Goal: Transaction & Acquisition: Download file/media

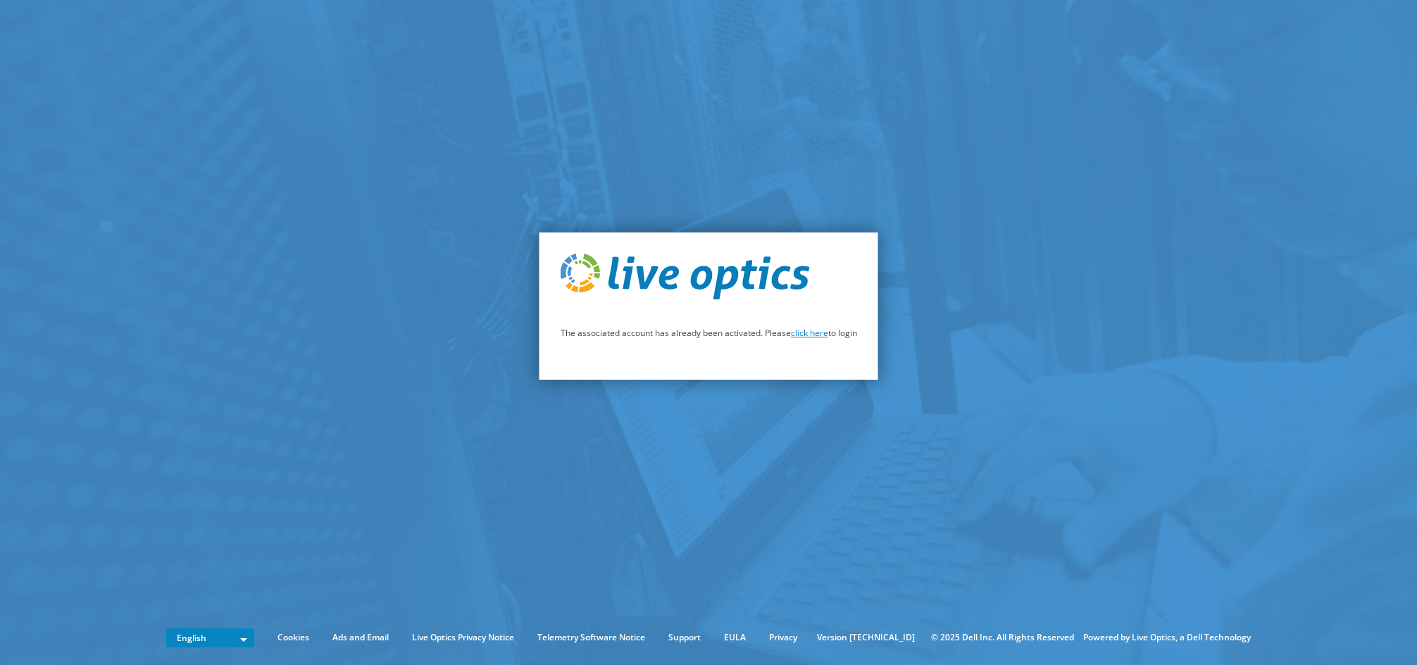
click at [820, 333] on link "click here" at bounding box center [809, 333] width 37 height 12
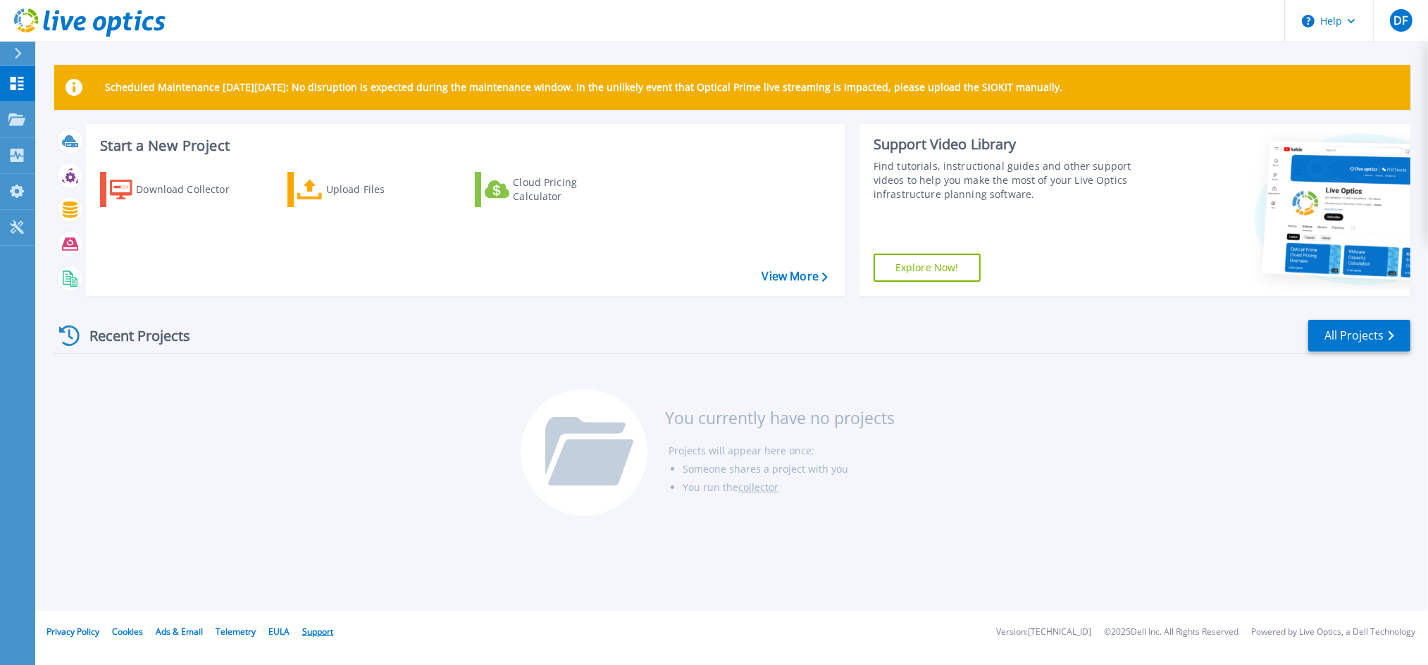
click at [313, 633] on link "Support" at bounding box center [317, 631] width 31 height 12
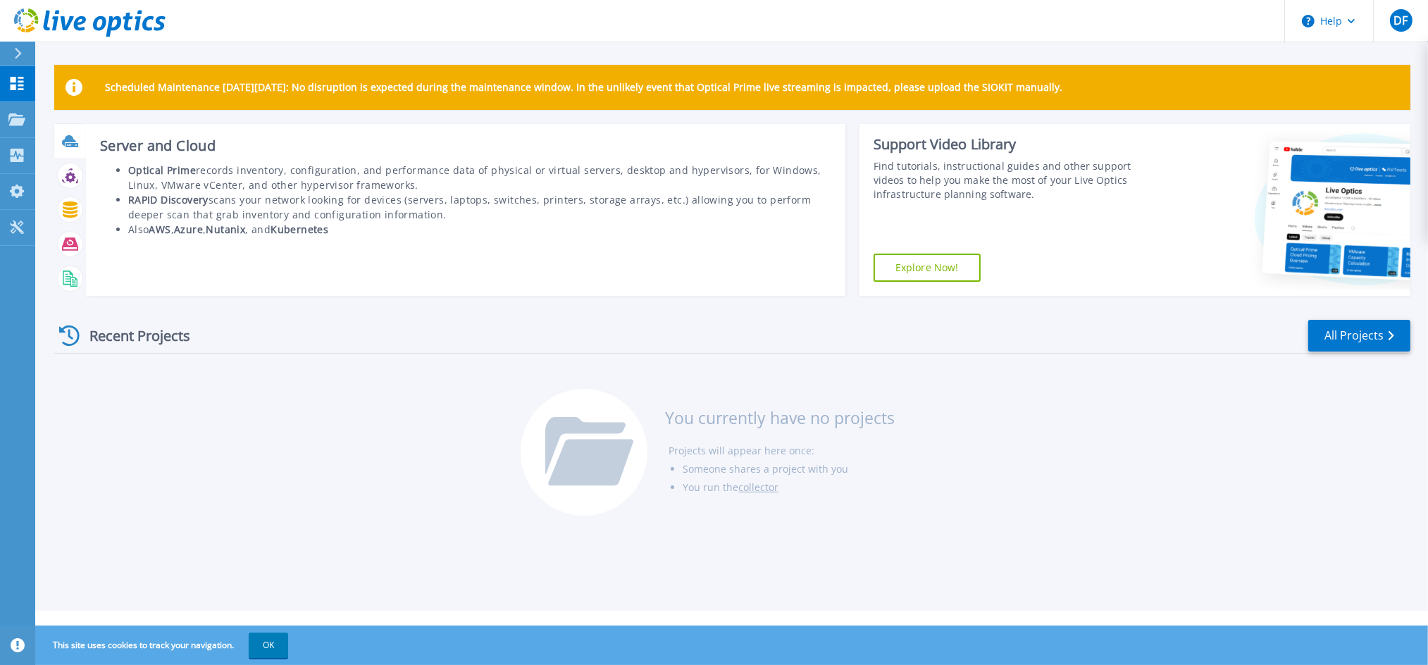
click at [70, 137] on icon at bounding box center [69, 140] width 14 height 11
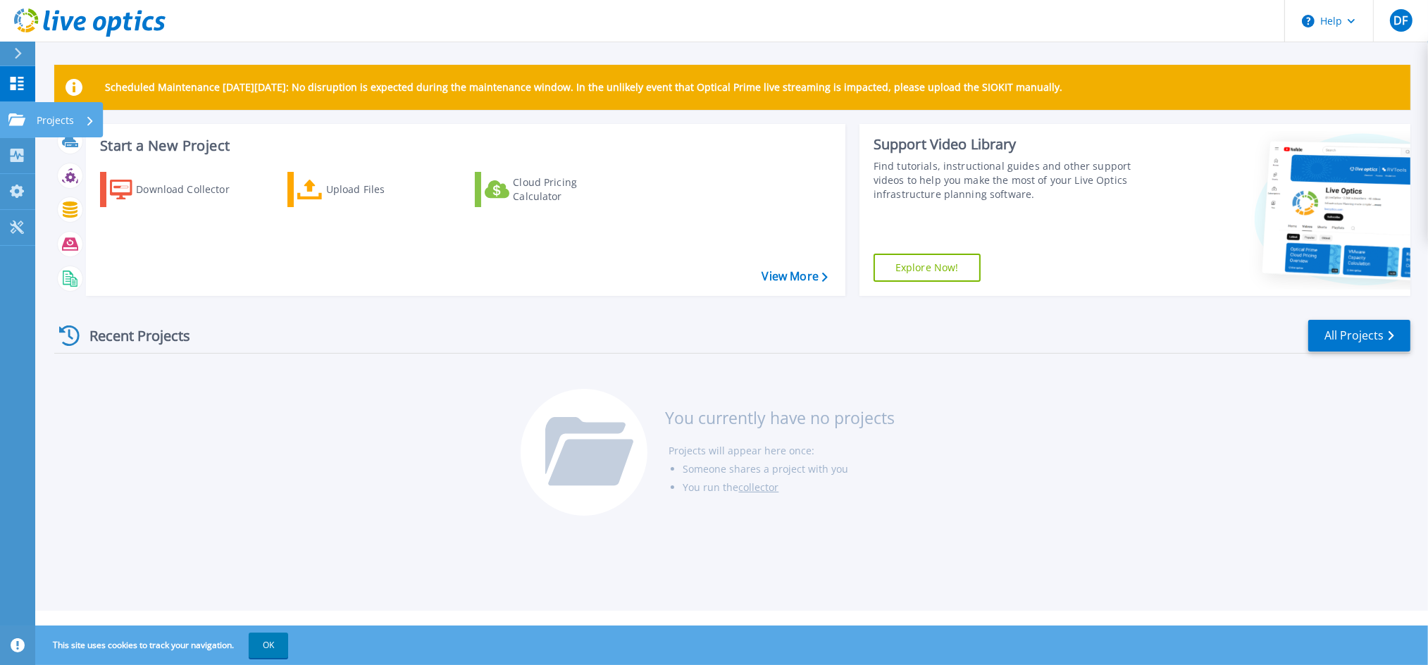
click at [75, 126] on div "Projects" at bounding box center [66, 120] width 58 height 37
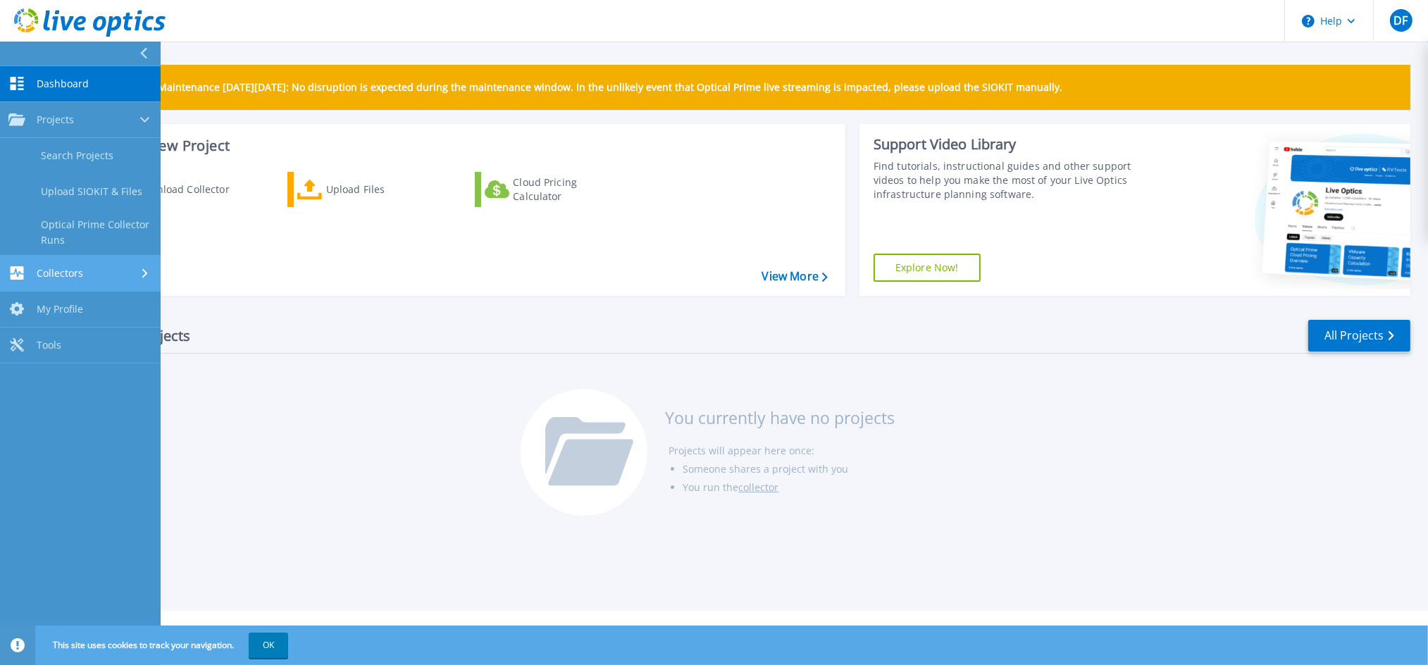
click at [76, 283] on link "Collectors Collectors" at bounding box center [80, 274] width 161 height 36
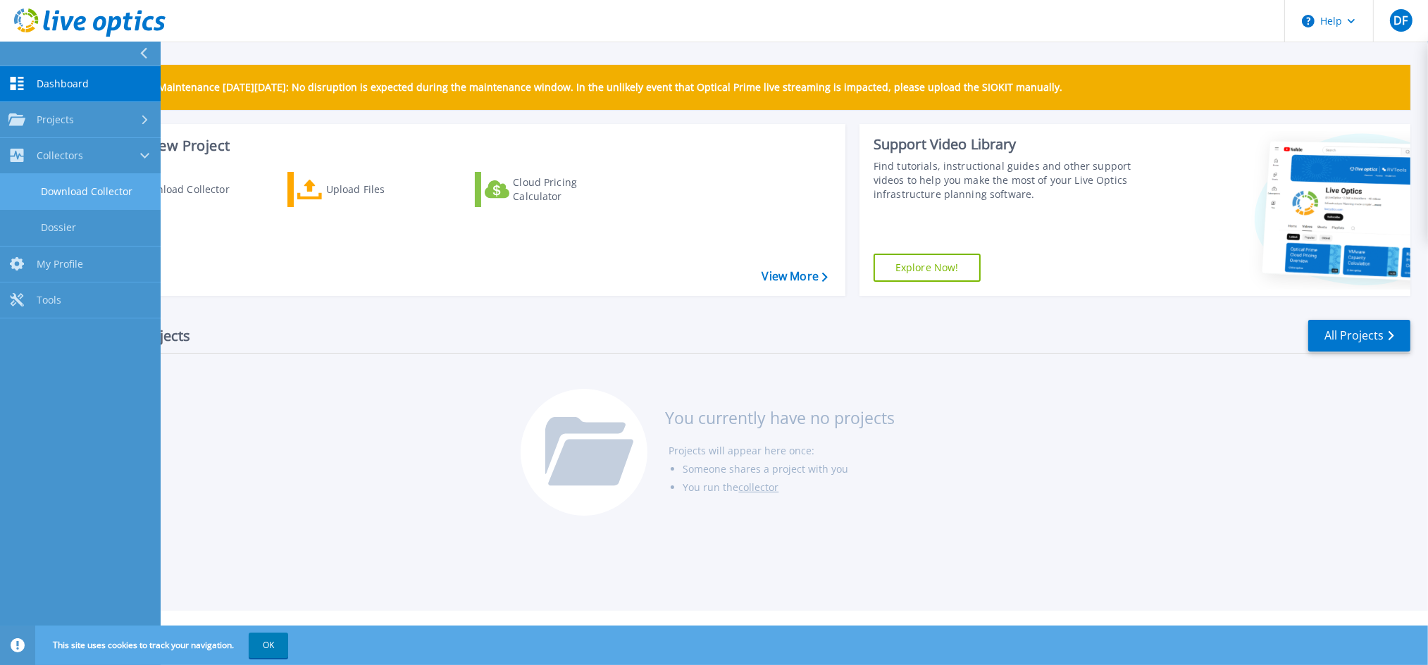
click at [77, 194] on link "Download Collector" at bounding box center [80, 192] width 161 height 36
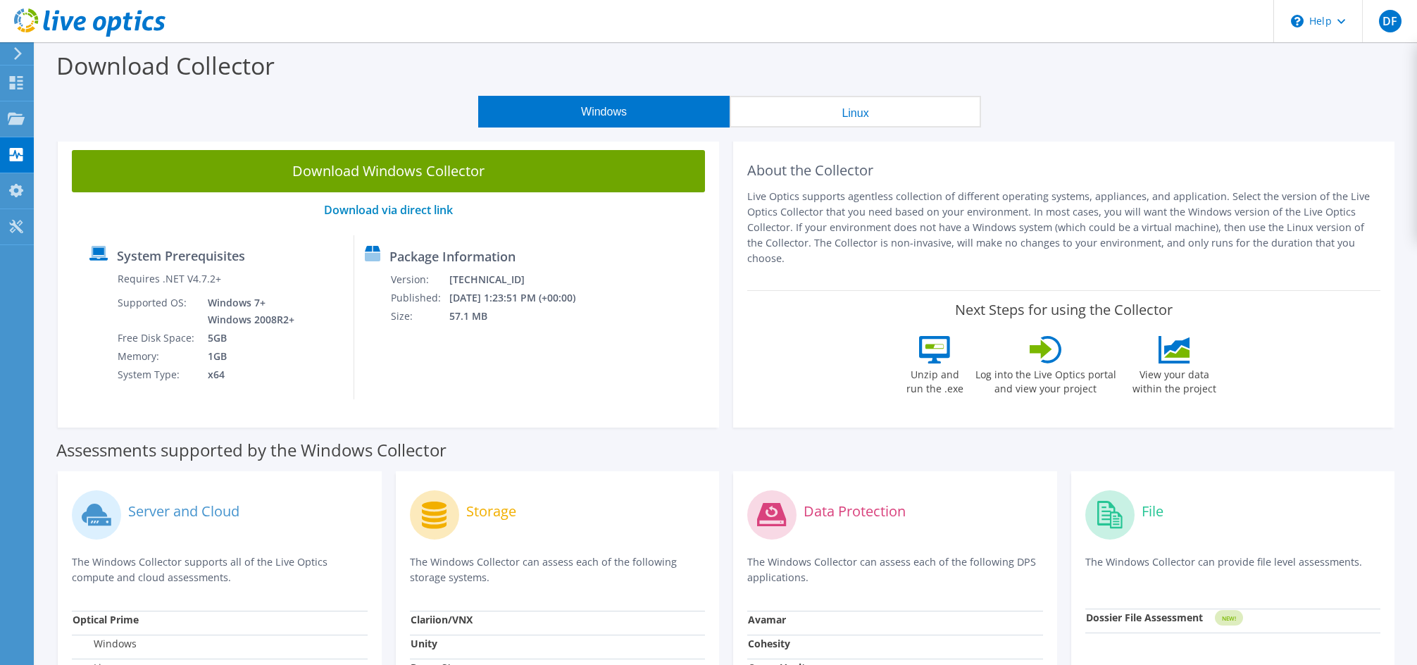
click at [844, 116] on button "Linux" at bounding box center [855, 112] width 251 height 32
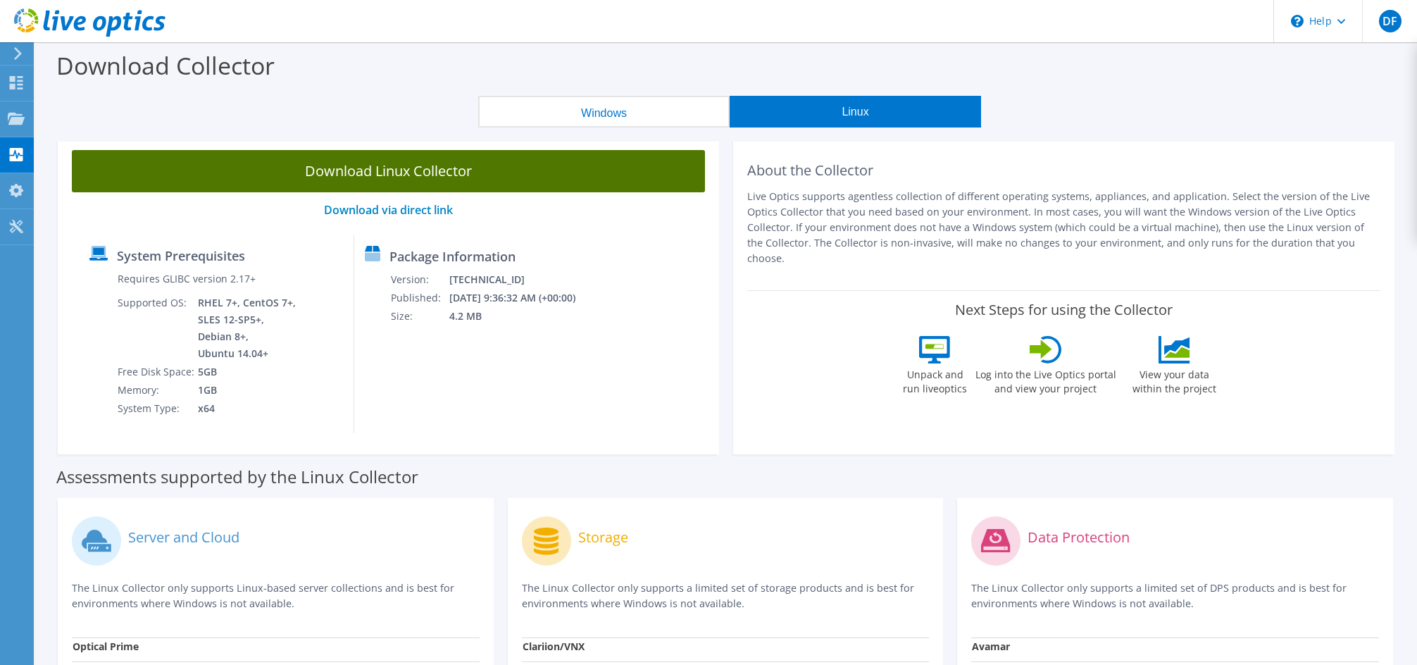
click at [546, 174] on link "Download Linux Collector" at bounding box center [388, 171] width 633 height 42
